Goal: Information Seeking & Learning: Learn about a topic

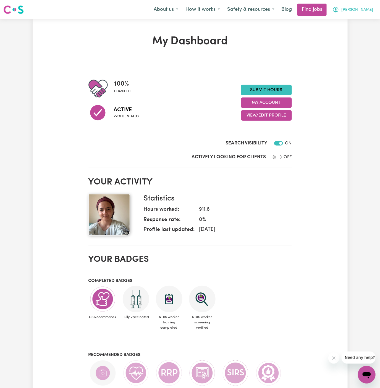
click at [367, 11] on span "[PERSON_NAME]" at bounding box center [357, 10] width 32 height 6
click at [367, 18] on link "My Account" at bounding box center [354, 21] width 44 height 10
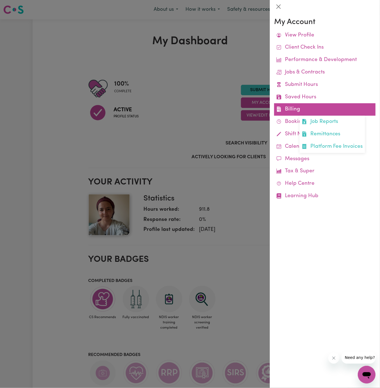
click at [299, 110] on link "Billing Job Reports Remittances Platform Fee Invoices" at bounding box center [324, 109] width 101 height 12
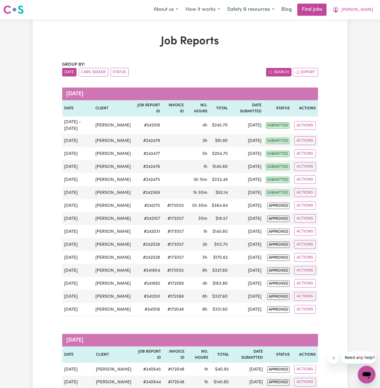
click at [282, 72] on button "Search" at bounding box center [278, 72] width 25 height 9
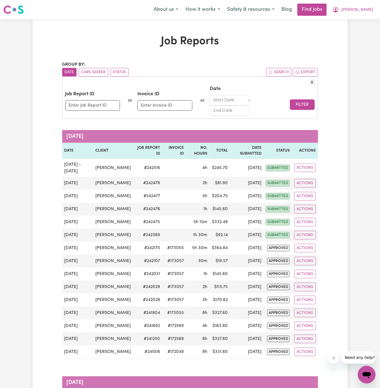
click at [233, 97] on input "Start Date" at bounding box center [229, 100] width 39 height 10
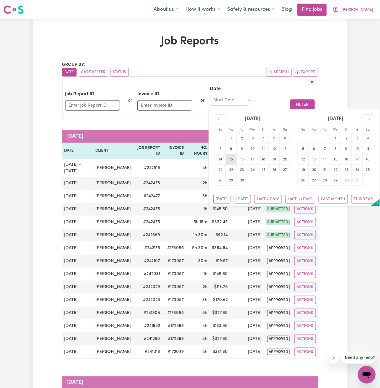
click at [232, 159] on td "15" at bounding box center [231, 159] width 11 height 10
type input "15/09/2025"
click at [305, 105] on button "Filter" at bounding box center [302, 104] width 25 height 10
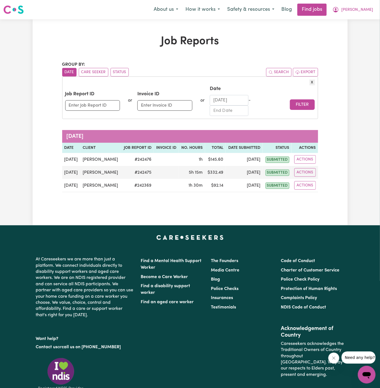
click at [232, 107] on input "End Date" at bounding box center [229, 110] width 39 height 10
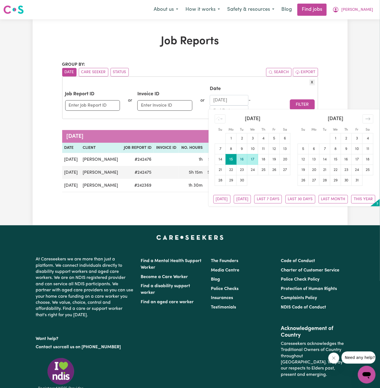
click at [254, 160] on td "17" at bounding box center [252, 159] width 11 height 10
type input "17/09/2025"
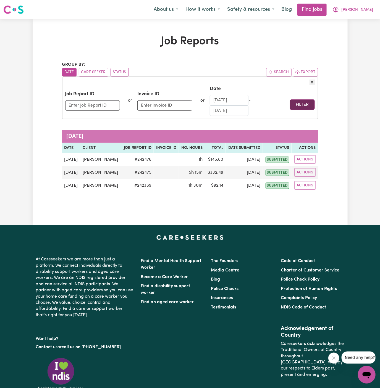
click at [305, 105] on button "Filter" at bounding box center [302, 104] width 25 height 10
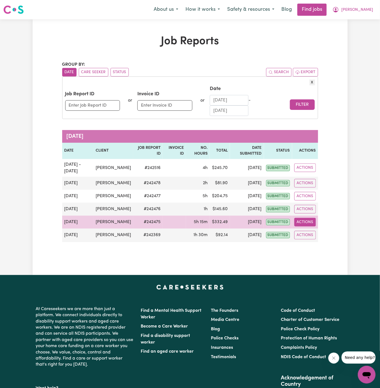
click at [307, 222] on button "Actions" at bounding box center [305, 222] width 22 height 9
click at [321, 235] on link "View Job Report" at bounding box center [317, 234] width 47 height 11
select select "pm"
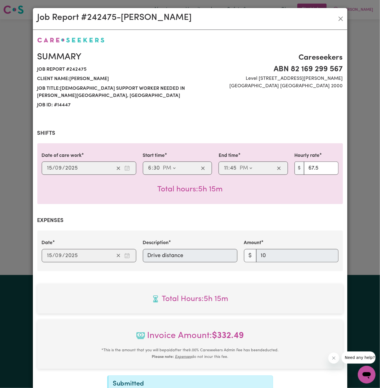
select select "67.5-EveningCare"
click at [203, 118] on div "Summary Job report # 242475 Client name: Daryl Richardson Job title: Female Sup…" at bounding box center [189, 224] width 305 height 377
click at [340, 20] on button "Close" at bounding box center [340, 18] width 9 height 9
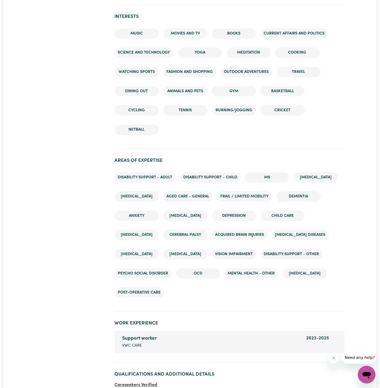
scroll to position [1173, 0]
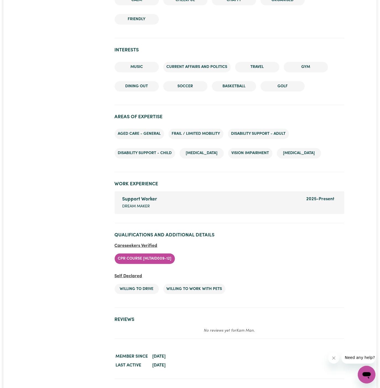
scroll to position [883, 0]
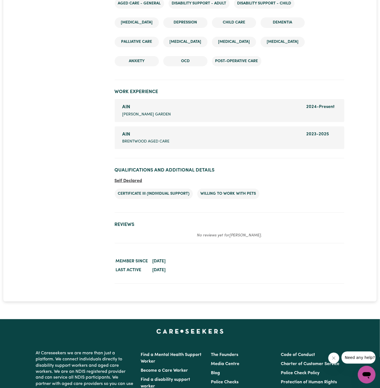
scroll to position [765, 0]
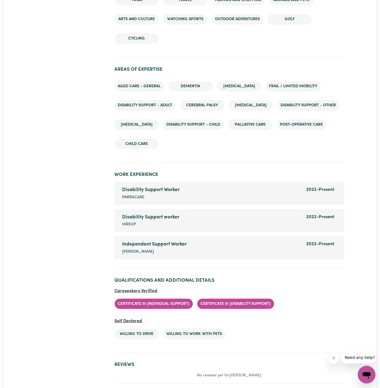
scroll to position [801, 0]
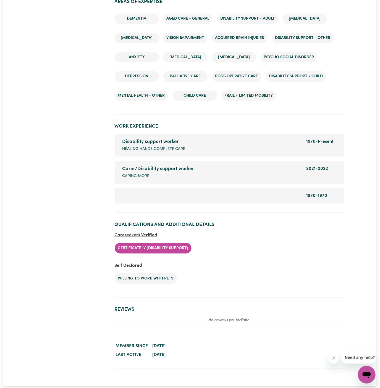
scroll to position [785, 0]
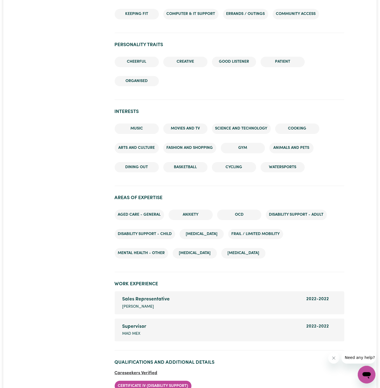
scroll to position [551, 0]
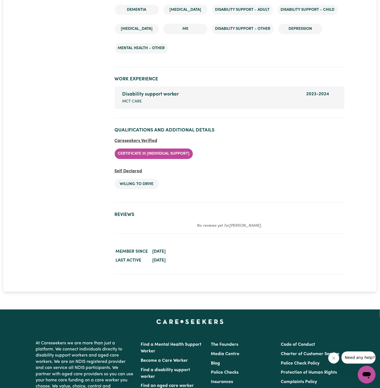
scroll to position [902, 0]
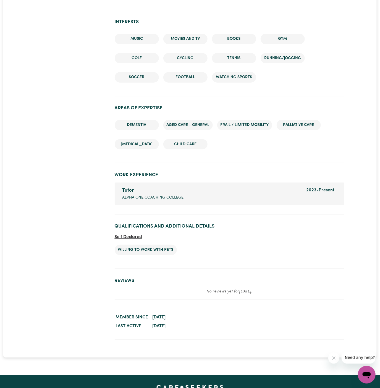
scroll to position [709, 0]
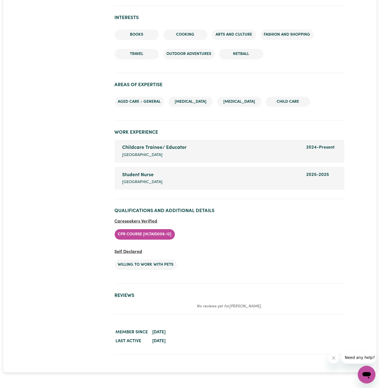
scroll to position [753, 0]
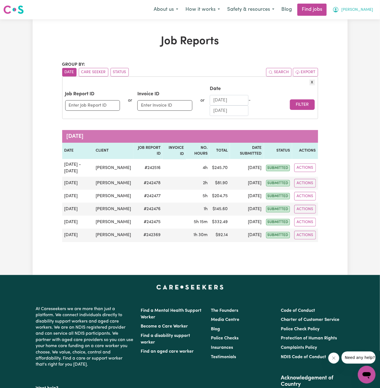
click at [368, 9] on span "[PERSON_NAME]" at bounding box center [357, 10] width 32 height 6
